Goal: Task Accomplishment & Management: Use online tool/utility

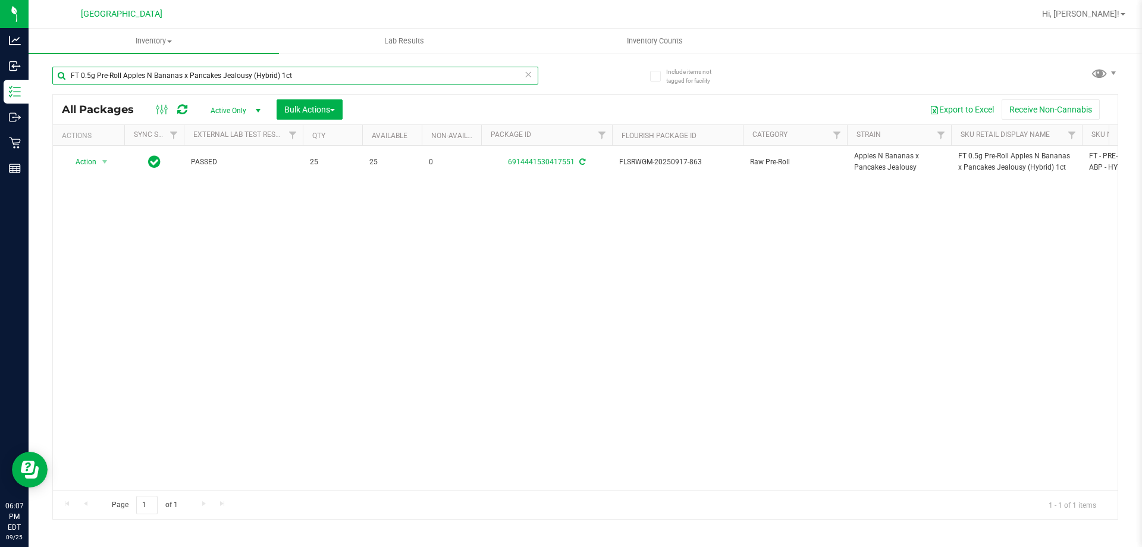
click at [303, 68] on input "FT 0.5g Pre-Roll Apples N Bananas x Pancakes Jealousy (Hybrid) 1ct" at bounding box center [295, 76] width 486 height 18
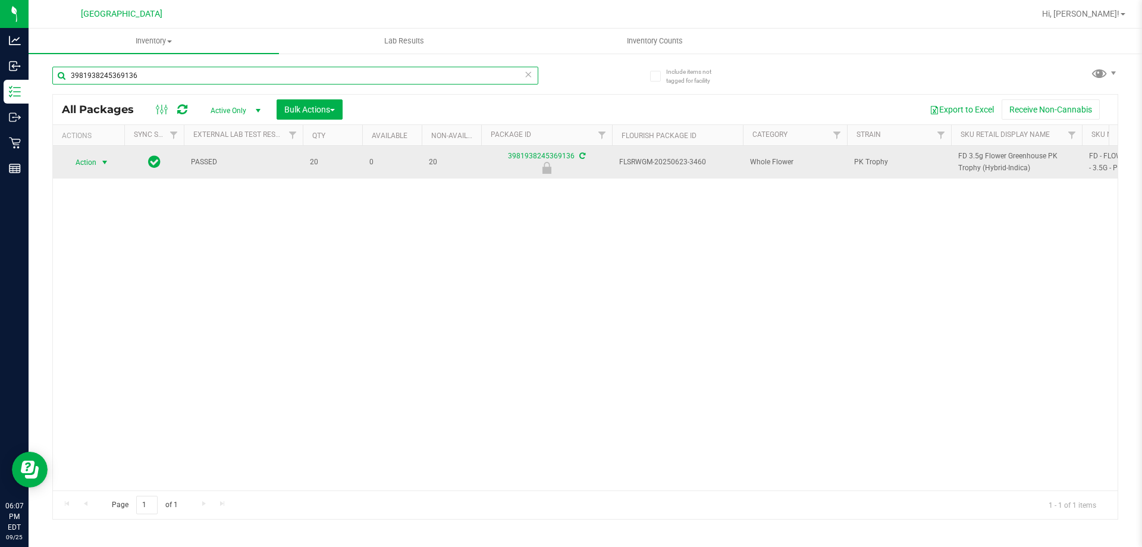
type input "3981938245369136"
click at [107, 156] on span "select" at bounding box center [105, 162] width 15 height 17
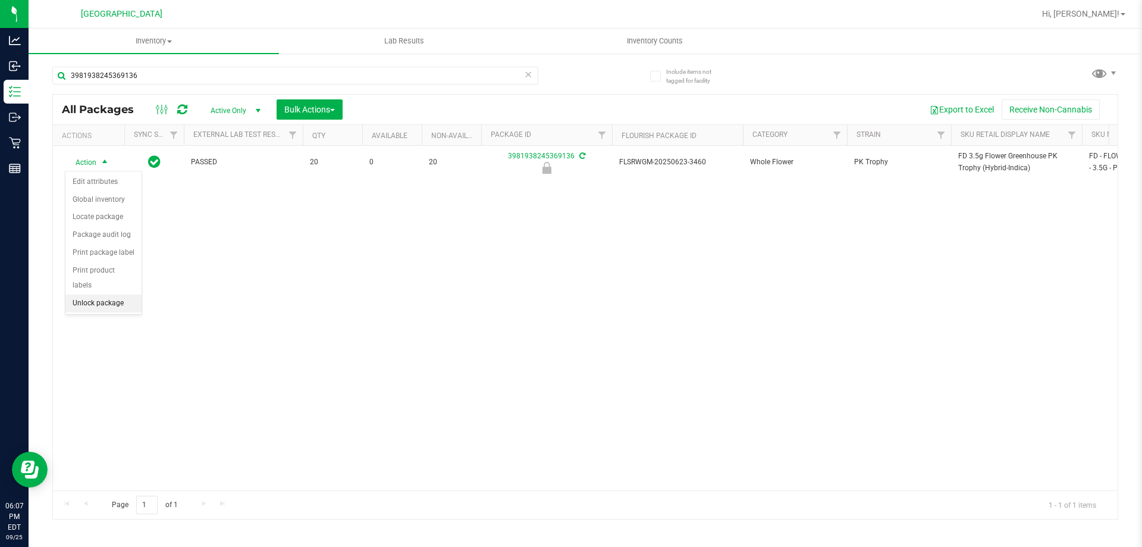
click at [93, 294] on li "Unlock package" at bounding box center [103, 303] width 76 height 18
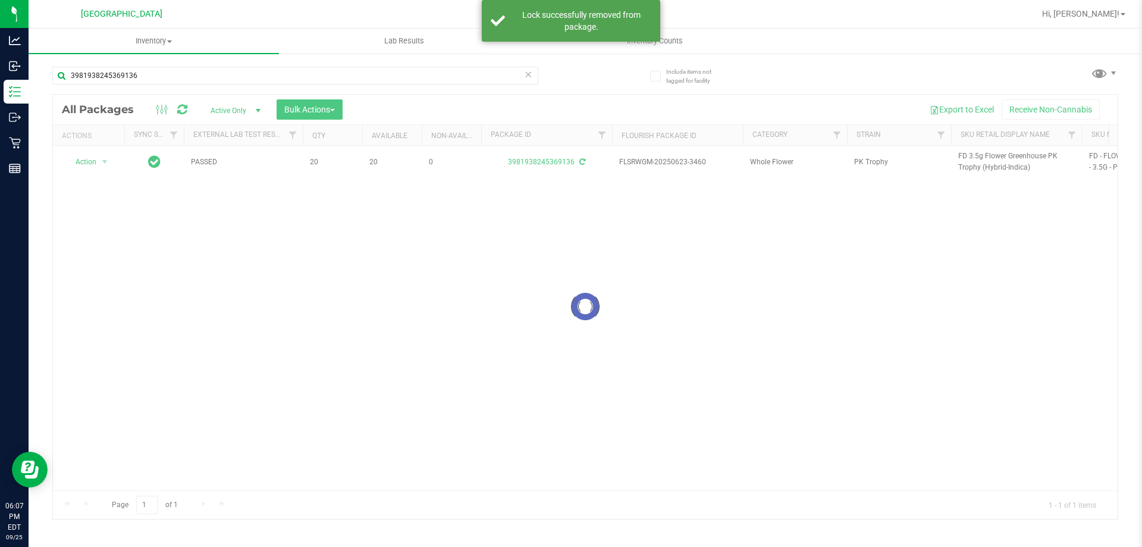
click at [975, 155] on div at bounding box center [585, 307] width 1065 height 424
click at [975, 155] on span "FD 3.5g Flower Greenhouse PK Trophy (Hybrid-Indica)" at bounding box center [1016, 162] width 117 height 23
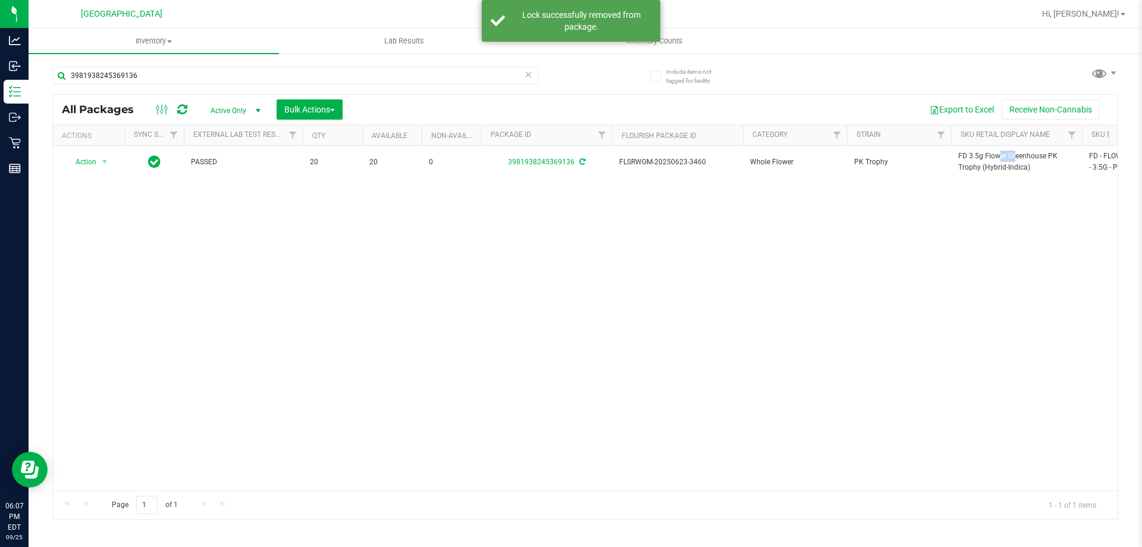
click at [975, 155] on span "FD 3.5g Flower Greenhouse PK Trophy (Hybrid-Indica)" at bounding box center [1016, 162] width 117 height 23
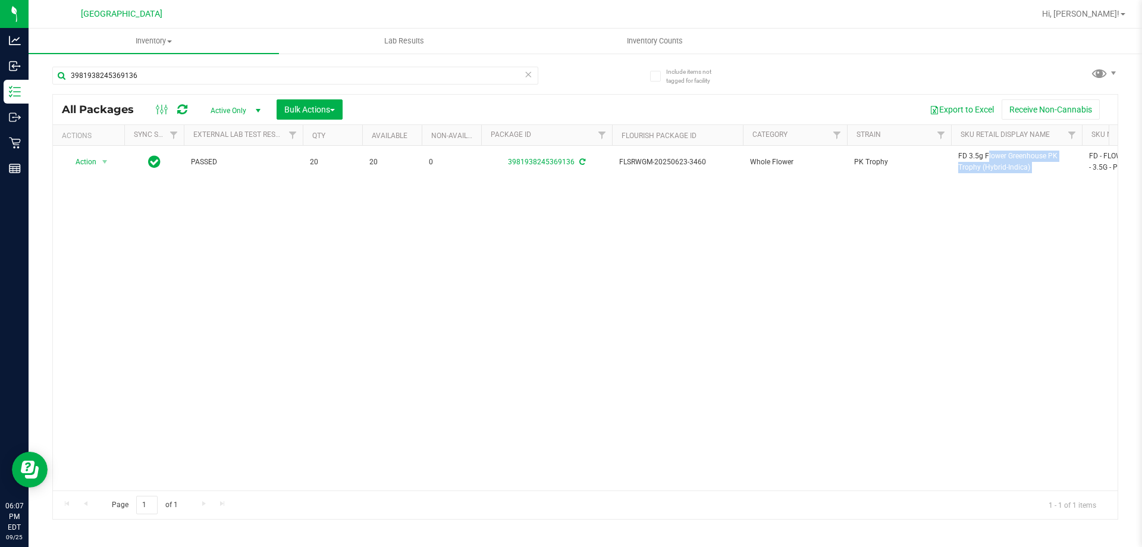
copy tr "FD 3.5g Flower Greenhouse PK Trophy (Hybrid-Indica)"
click at [343, 76] on input "3981938245369136" at bounding box center [295, 76] width 486 height 18
paste input "FD 3.5g Flower Greenhouse PK Trophy (Hybrid-Indica)"
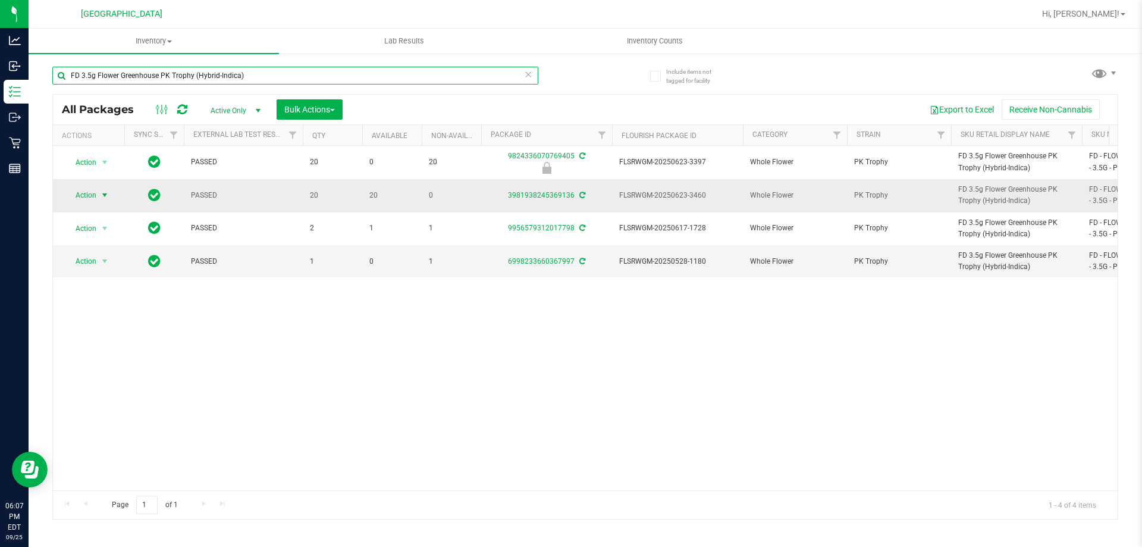
type input "FD 3.5g Flower Greenhouse PK Trophy (Hybrid-Indica)"
click at [105, 193] on span "select" at bounding box center [105, 195] width 10 height 10
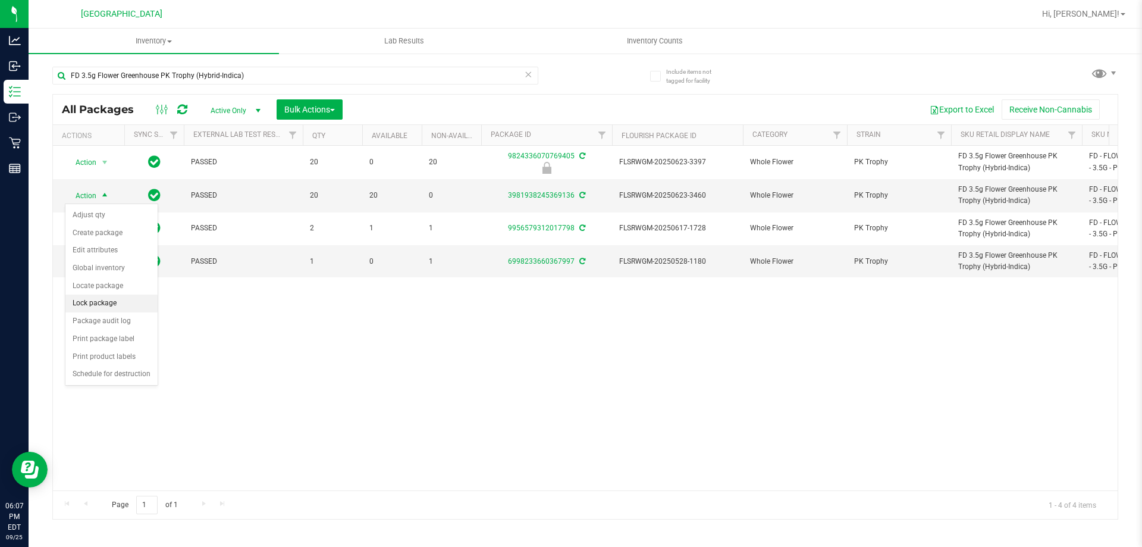
click at [111, 301] on li "Lock package" at bounding box center [111, 303] width 92 height 18
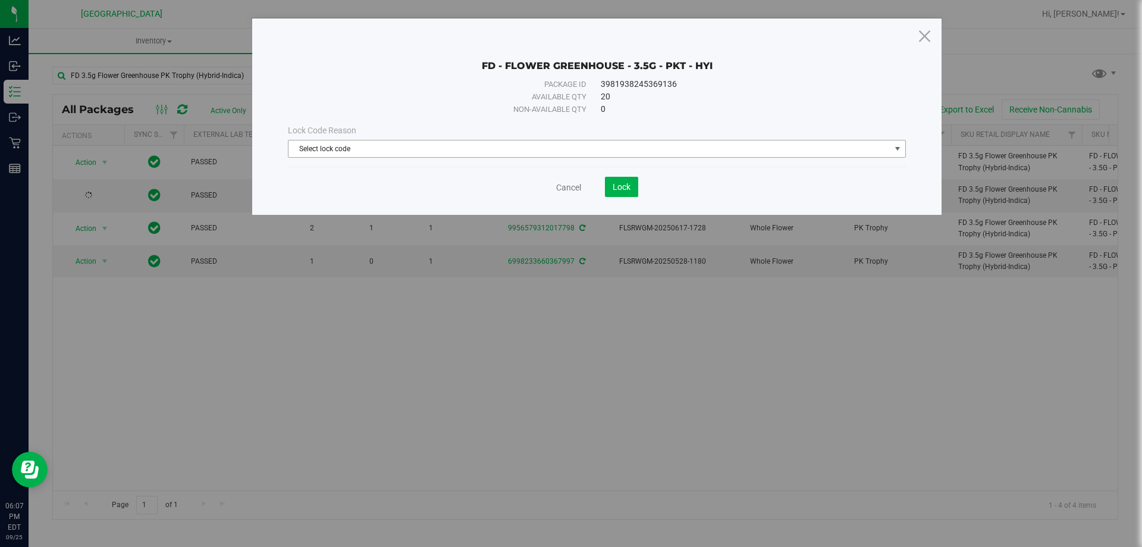
click at [447, 152] on span "Select lock code" at bounding box center [590, 148] width 602 height 17
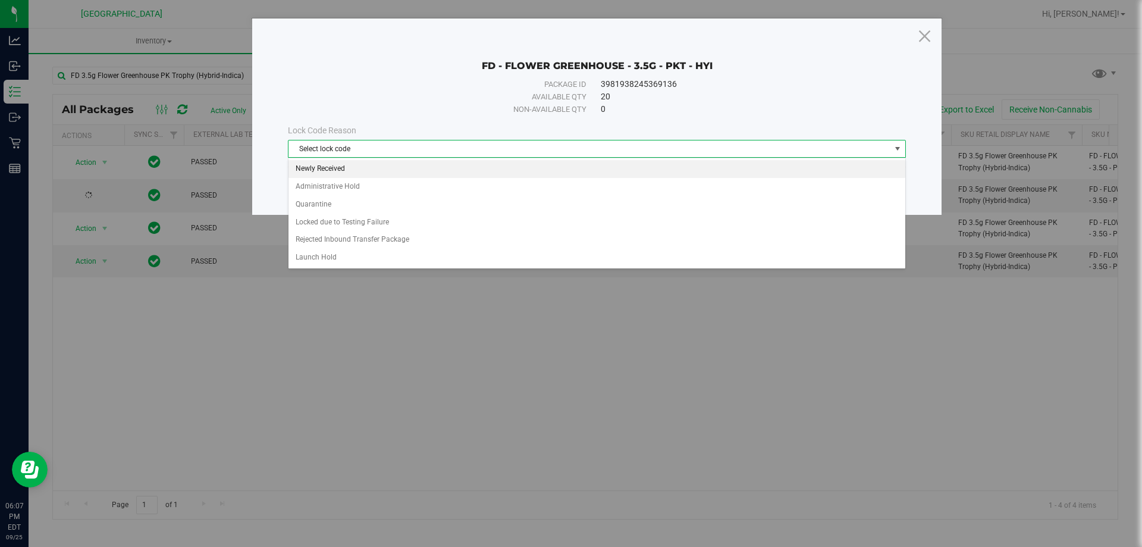
click at [374, 165] on li "Newly Received" at bounding box center [597, 169] width 617 height 18
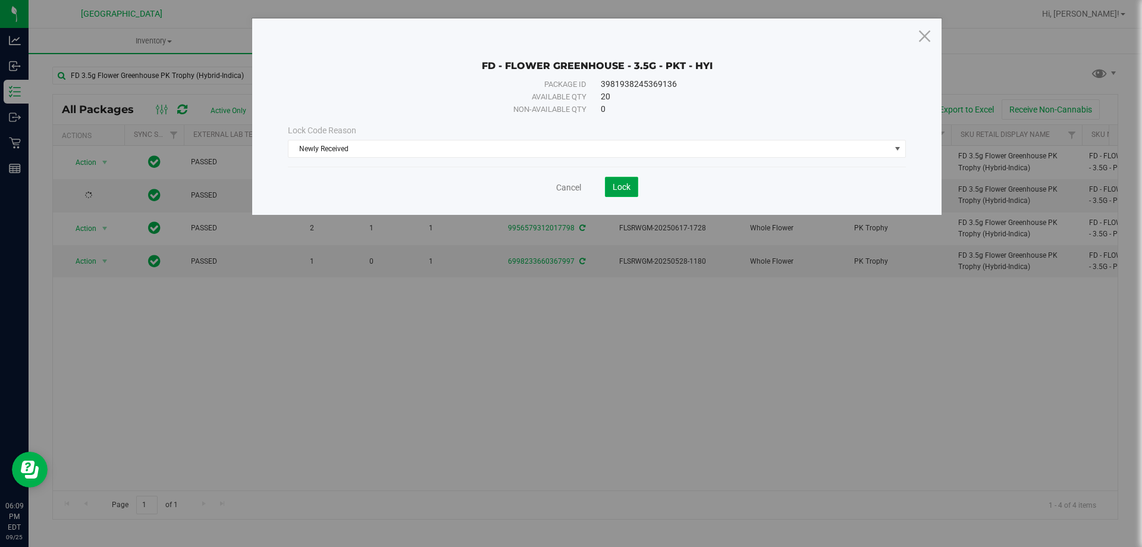
drag, startPoint x: 618, startPoint y: 190, endPoint x: 651, endPoint y: 200, distance: 34.2
click at [620, 190] on span "Lock" at bounding box center [622, 187] width 18 height 10
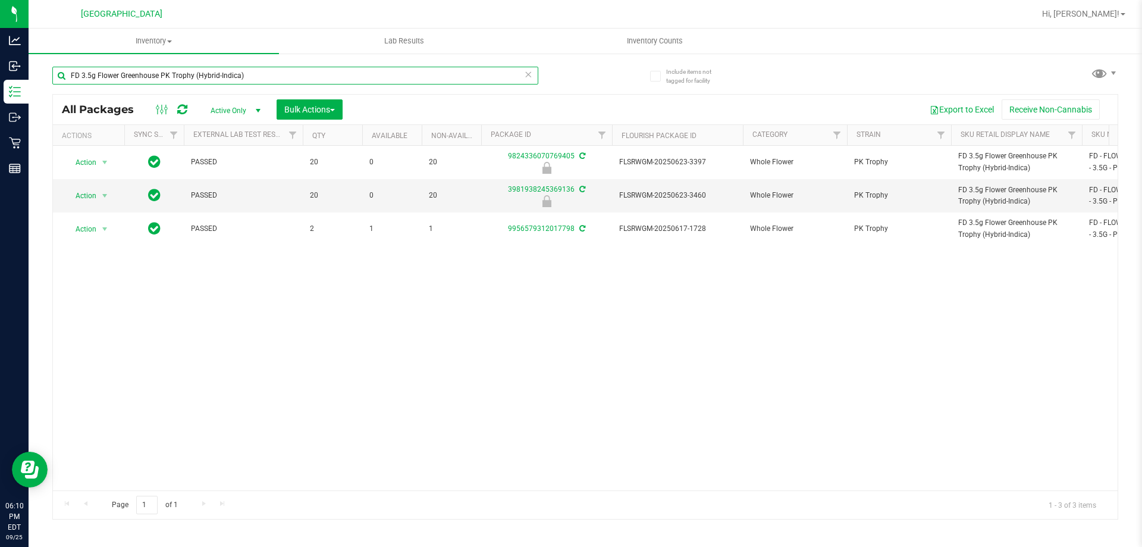
click at [280, 73] on input "FD 3.5g Flower Greenhouse PK Trophy (Hybrid-Indica)" at bounding box center [295, 76] width 486 height 18
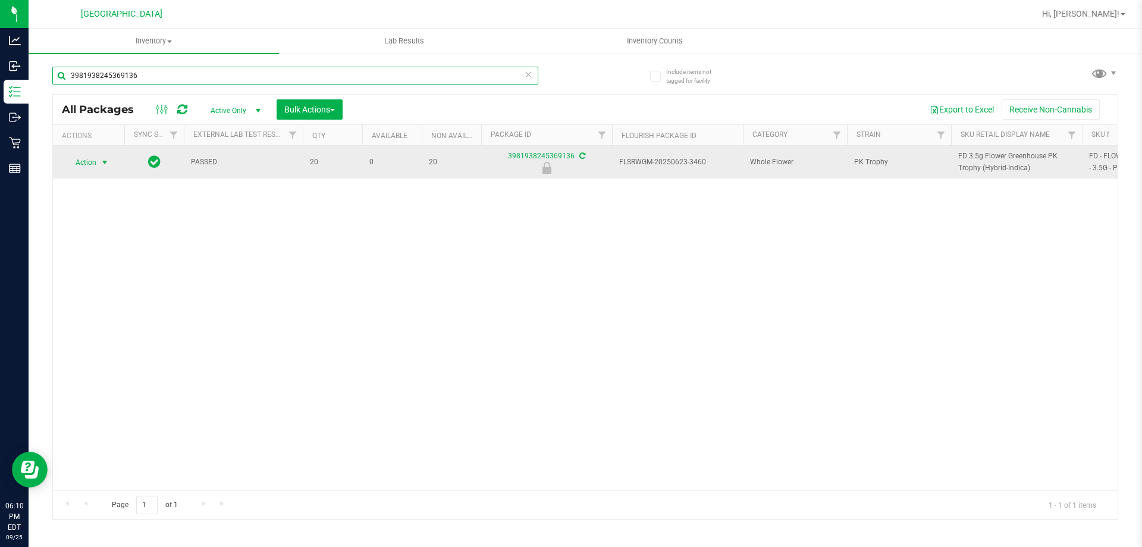
type input "3981938245369136"
click at [102, 164] on span "select" at bounding box center [105, 163] width 10 height 10
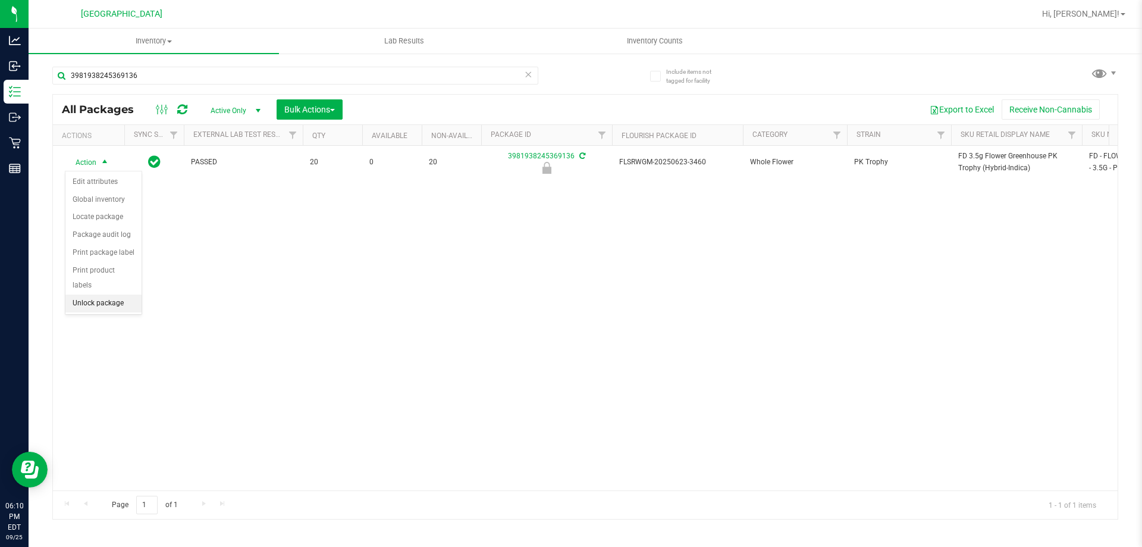
click at [102, 294] on li "Unlock package" at bounding box center [103, 303] width 76 height 18
